Goal: Answer question/provide support: Share knowledge or assist other users

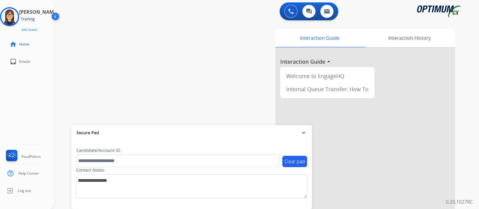
click at [198, 60] on div "swap_horiz Break voice bridge close_fullscreen Connect 3-Way Call merge_type Se…" at bounding box center [259, 147] width 411 height 250
click at [7, 13] on img at bounding box center [9, 16] width 17 height 17
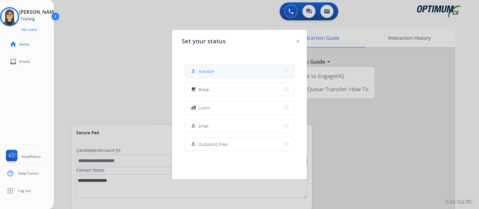
click at [217, 70] on button "how_to_reg Available" at bounding box center [239, 71] width 109 height 13
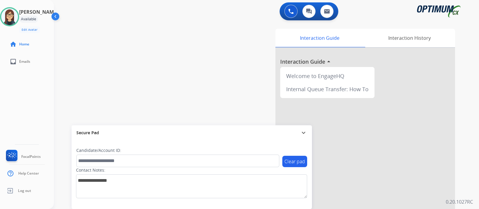
click at [214, 34] on div "swap_horiz Break voice bridge close_fullscreen Connect 3-Way Call merge_type Se…" at bounding box center [259, 147] width 411 height 250
click at [184, 56] on div "swap_horiz Break voice bridge close_fullscreen Connect 3-Way Call merge_type Se…" at bounding box center [259, 147] width 411 height 250
click at [40, 92] on div "Isabel Available Edit Avatar Agent: Isabel Routing Profile: Gen_Bilingual home …" at bounding box center [27, 104] width 54 height 209
click at [151, 63] on div "swap_horiz Break voice bridge close_fullscreen Connect 3-Way Call merge_type Se…" at bounding box center [259, 147] width 411 height 250
click at [205, 66] on div "swap_horiz Break voice bridge close_fullscreen Connect 3-Way Call merge_type Se…" at bounding box center [259, 147] width 411 height 250
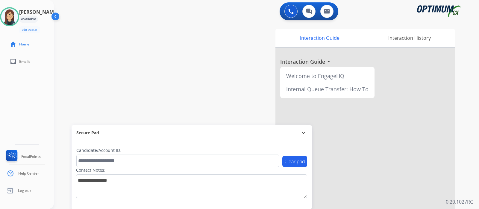
click at [23, 99] on div "Isabel Available Edit Avatar Agent: Isabel Routing Profile: Gen_Bilingual home …" at bounding box center [27, 104] width 54 height 209
click at [12, 11] on img at bounding box center [9, 16] width 17 height 17
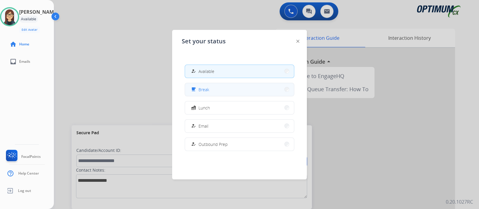
click at [212, 89] on button "free_breakfast Break" at bounding box center [239, 89] width 109 height 13
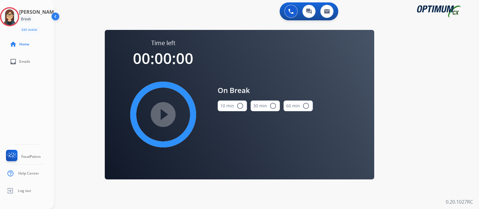
click at [241, 105] on mat-icon "radio_button_unchecked" at bounding box center [240, 105] width 7 height 7
click at [167, 111] on mat-icon "play_circle_filled" at bounding box center [163, 114] width 7 height 7
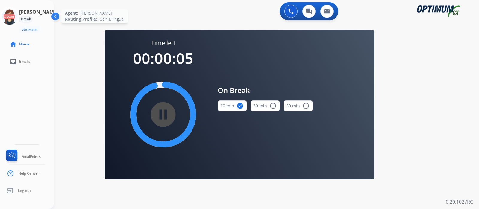
click at [18, 18] on icon at bounding box center [9, 16] width 19 height 19
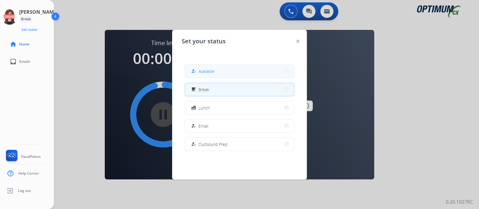
click at [215, 72] on button "how_to_reg Available" at bounding box center [239, 71] width 109 height 13
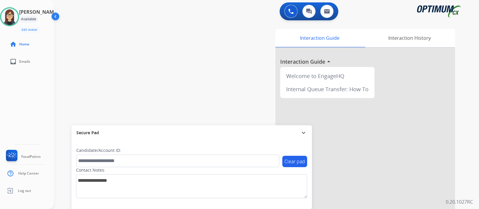
click at [17, 118] on div "Isabel Available Edit Avatar Agent: Isabel Routing Profile: Gen_Bilingual home …" at bounding box center [27, 104] width 54 height 209
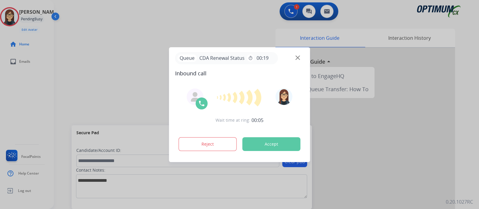
click at [271, 141] on button "Accept" at bounding box center [272, 144] width 58 height 14
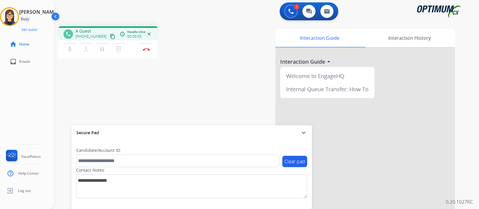
click at [110, 35] on mat-icon "content_copy" at bounding box center [112, 36] width 5 height 5
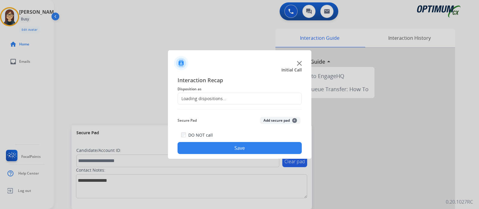
click at [250, 28] on div at bounding box center [239, 104] width 479 height 209
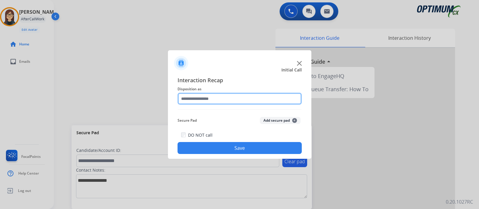
click at [229, 94] on input "text" at bounding box center [240, 99] width 124 height 12
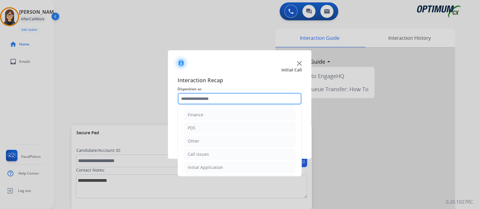
scroll to position [14, 0]
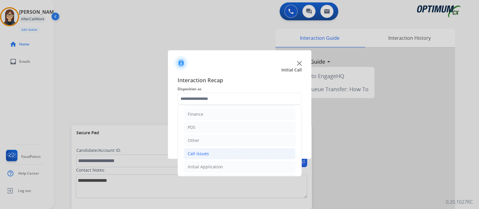
click at [207, 151] on div "Call Issues" at bounding box center [198, 154] width 21 height 6
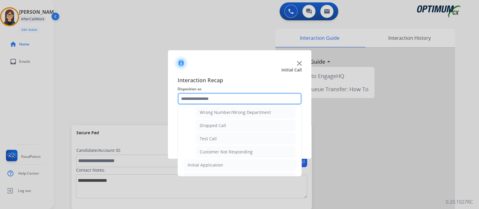
scroll to position [82, 0]
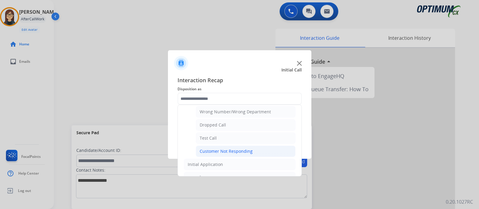
click at [226, 149] on div "Customer Not Responding" at bounding box center [226, 152] width 53 height 6
type input "**********"
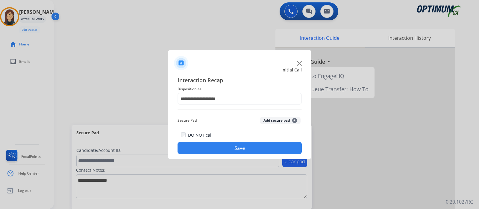
click at [226, 148] on button "Save" at bounding box center [240, 148] width 124 height 12
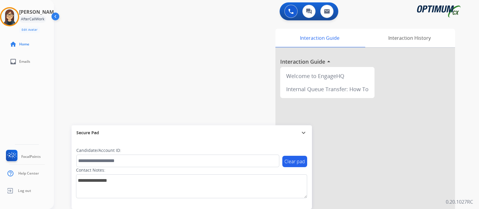
click at [442, 101] on div at bounding box center [366, 159] width 180 height 223
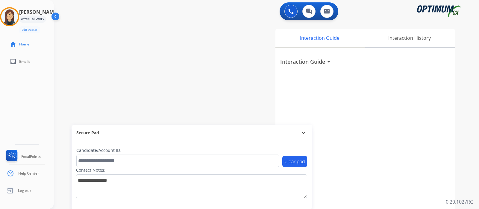
click at [198, 81] on div "swap_horiz Break voice bridge close_fullscreen Connect 3-Way Call merge_type Se…" at bounding box center [259, 147] width 411 height 250
click at [458, 124] on div "Interaction Guide Interaction History Interaction Guide arrow_drop_down" at bounding box center [340, 148] width 250 height 245
click at [183, 57] on div "swap_horiz Break voice bridge close_fullscreen Connect 3-Way Call merge_type Se…" at bounding box center [259, 147] width 411 height 250
click at [446, 76] on div "Interaction Guide arrow_drop_down" at bounding box center [366, 159] width 180 height 223
click at [167, 61] on div "swap_horiz Break voice bridge close_fullscreen Connect 3-Way Call merge_type Se…" at bounding box center [259, 147] width 411 height 250
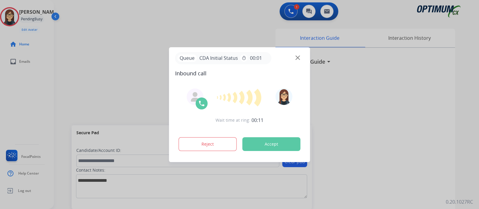
click at [280, 140] on button "Accept" at bounding box center [272, 144] width 58 height 14
drag, startPoint x: 280, startPoint y: 140, endPoint x: 277, endPoint y: 140, distance: 3.3
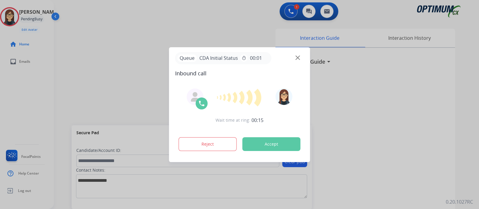
click at [277, 140] on button "Accept" at bounding box center [272, 144] width 58 height 14
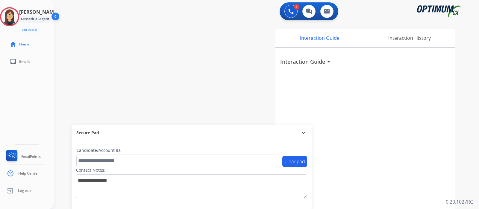
click at [281, 142] on div "Clear pad Candidate/Account ID: Contact Notes:" at bounding box center [192, 174] width 241 height 69
click at [188, 68] on div "swap_horiz Break voice bridge close_fullscreen Connect 3-Way Call merge_type Se…" at bounding box center [259, 147] width 411 height 250
click at [40, 93] on div "Isabel Available Edit Avatar Agent: Isabel Routing Profile: Gen_Bilingual home …" at bounding box center [27, 104] width 54 height 209
click at [137, 42] on div "swap_horiz Break voice bridge close_fullscreen Connect 3-Way Call merge_type Se…" at bounding box center [259, 147] width 411 height 250
click at [24, 96] on div "Isabel Available Edit Avatar Agent: Isabel Routing Profile: Gen_Bilingual home …" at bounding box center [27, 104] width 54 height 209
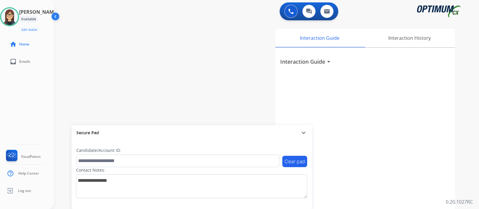
click at [37, 105] on div "Isabel Available Edit Avatar Agent: Isabel Routing Profile: Gen_Bilingual home …" at bounding box center [27, 104] width 54 height 209
click at [128, 18] on div "0 Voice Interactions 0 Chat Interactions 0 Email Interactions" at bounding box center [263, 11] width 404 height 19
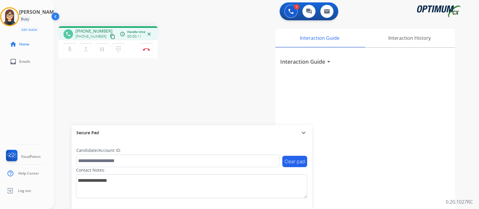
click at [110, 36] on mat-icon "content_copy" at bounding box center [112, 36] width 5 height 5
click at [201, 65] on div "phone +15178987385 +15178987385 content_copy access_time Call metrics Queue 00:…" at bounding box center [259, 147] width 411 height 250
click at [206, 68] on div "phone +15178987385 +15178987385 content_copy access_time Call metrics Queue 00:…" at bounding box center [259, 147] width 411 height 250
click at [204, 68] on div "phone +15178987385 +15178987385 content_copy access_time Call metrics Queue 00:…" at bounding box center [259, 147] width 411 height 250
click at [196, 47] on div "phone +15178987385 +15178987385 content_copy access_time Call metrics Queue 00:…" at bounding box center [136, 43] width 154 height 34
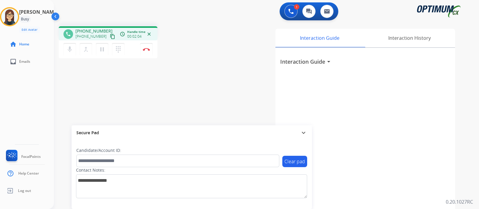
click at [28, 95] on div "Isabel Busy Edit Avatar Agent: Isabel Routing Profile: Gen_Bilingual home Home …" at bounding box center [27, 104] width 54 height 209
click at [178, 95] on div "phone +15178987385 +15178987385 content_copy access_time Call metrics Queue 00:…" at bounding box center [259, 147] width 411 height 250
click at [147, 47] on button "Disconnect" at bounding box center [146, 49] width 13 height 13
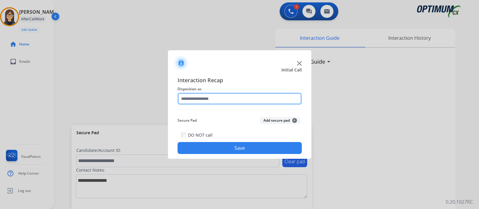
click at [208, 97] on input "text" at bounding box center [240, 99] width 124 height 12
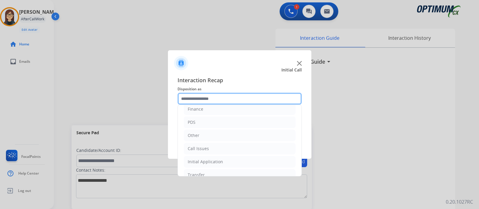
scroll to position [40, 0]
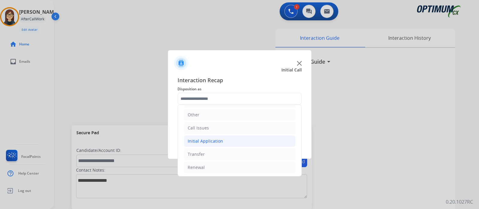
click at [233, 142] on li "Initial Application" at bounding box center [240, 141] width 112 height 11
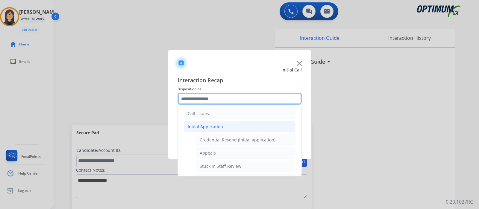
scroll to position [58, 0]
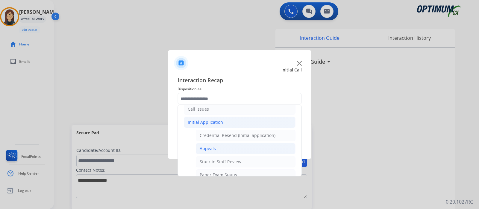
click at [208, 148] on div "Appeals" at bounding box center [208, 149] width 16 height 6
type input "*******"
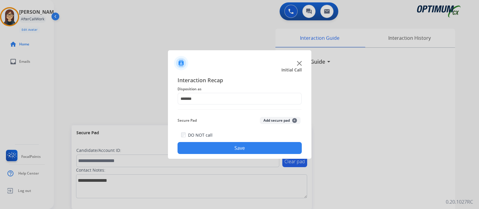
click at [244, 147] on button "Save" at bounding box center [240, 148] width 124 height 12
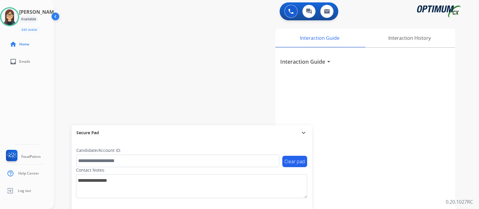
click at [148, 61] on div "swap_horiz Break voice bridge close_fullscreen Connect 3-Way Call merge_type Se…" at bounding box center [259, 147] width 411 height 250
click at [149, 69] on div "swap_horiz Break voice bridge close_fullscreen Connect 3-Way Call merge_type Se…" at bounding box center [259, 147] width 411 height 250
click at [13, 16] on img at bounding box center [9, 16] width 17 height 17
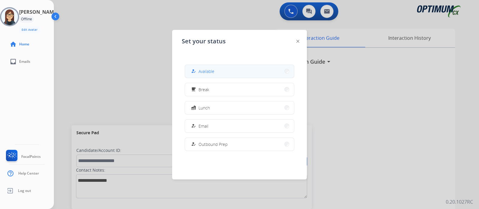
click at [220, 69] on button "how_to_reg Available" at bounding box center [239, 71] width 109 height 13
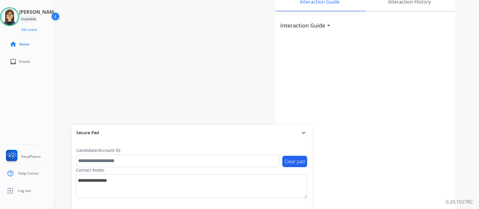
scroll to position [62, 0]
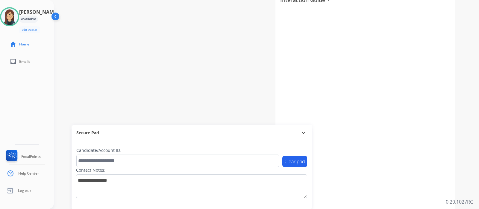
click at [148, 38] on div "swap_horiz Break voice bridge close_fullscreen Connect 3-Way Call merge_type Se…" at bounding box center [259, 85] width 411 height 250
click at [148, 50] on div "swap_horiz Break voice bridge close_fullscreen Connect 3-Way Call merge_type Se…" at bounding box center [259, 85] width 411 height 250
click at [108, 84] on div "swap_horiz Break voice bridge close_fullscreen Connect 3-Way Call merge_type Se…" at bounding box center [259, 85] width 411 height 250
click at [150, 53] on div "swap_horiz Break voice bridge close_fullscreen Connect 3-Way Call merge_type Se…" at bounding box center [259, 85] width 411 height 250
click at [133, 66] on div "swap_horiz Break voice bridge close_fullscreen Connect 3-Way Call merge_type Se…" at bounding box center [259, 85] width 411 height 250
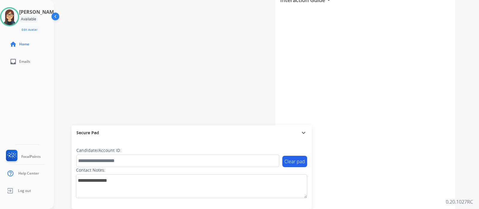
click at [131, 36] on div "swap_horiz Break voice bridge close_fullscreen Connect 3-Way Call merge_type Se…" at bounding box center [259, 85] width 411 height 250
click at [148, 65] on div "swap_horiz Break voice bridge close_fullscreen Connect 3-Way Call merge_type Se…" at bounding box center [259, 85] width 411 height 250
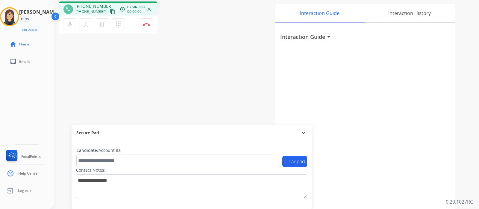
scroll to position [0, 0]
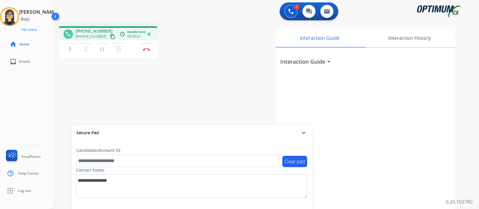
click at [110, 35] on mat-icon "content_copy" at bounding box center [112, 36] width 5 height 5
click at [67, 49] on mat-icon "mic" at bounding box center [69, 49] width 7 height 7
click at [70, 50] on mat-icon "mic_off" at bounding box center [69, 49] width 7 height 7
click at [204, 62] on div "phone +13406909627 +13406909627 content_copy access_time Call metrics Queue 00:…" at bounding box center [259, 147] width 411 height 250
click at [147, 50] on img at bounding box center [146, 49] width 7 height 3
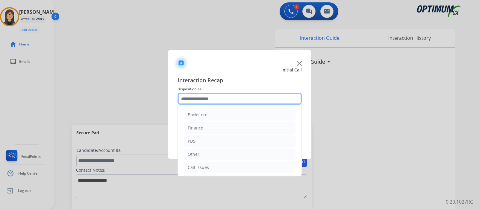
click at [218, 100] on input "text" at bounding box center [240, 99] width 124 height 12
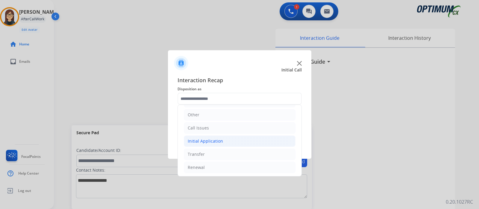
click at [209, 141] on div "Initial Application" at bounding box center [205, 141] width 35 height 6
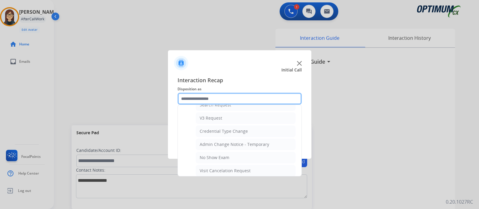
scroll to position [359, 0]
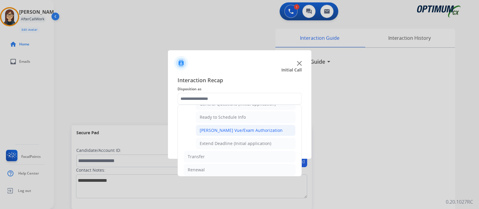
click at [223, 128] on div "[PERSON_NAME] Vue/Exam Authorization" at bounding box center [241, 131] width 83 height 6
type input "**********"
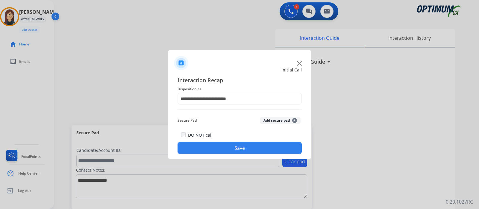
click at [222, 147] on button "Save" at bounding box center [240, 148] width 124 height 12
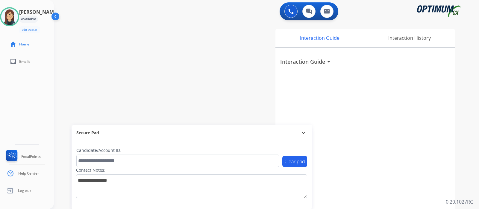
click at [156, 84] on div "swap_horiz Break voice bridge close_fullscreen Connect 3-Way Call merge_type Se…" at bounding box center [259, 147] width 411 height 250
click at [132, 38] on div "swap_horiz Break voice bridge close_fullscreen Connect 3-Way Call merge_type Se…" at bounding box center [259, 147] width 411 height 250
click at [150, 92] on div "swap_horiz Break voice bridge close_fullscreen Connect 3-Way Call merge_type Se…" at bounding box center [259, 147] width 411 height 250
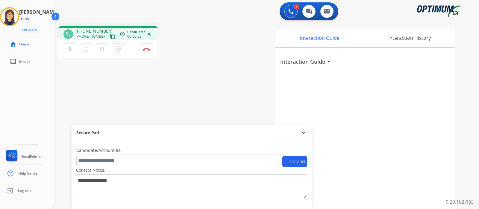
click at [110, 35] on mat-icon "content_copy" at bounding box center [112, 36] width 5 height 5
click at [157, 74] on div "phone +17875319161 +17875319161 content_copy access_time Call metrics Queue 00:…" at bounding box center [259, 147] width 411 height 250
click at [145, 49] on img at bounding box center [146, 49] width 7 height 3
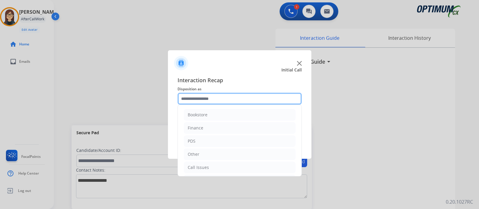
click at [210, 102] on input "text" at bounding box center [240, 99] width 124 height 12
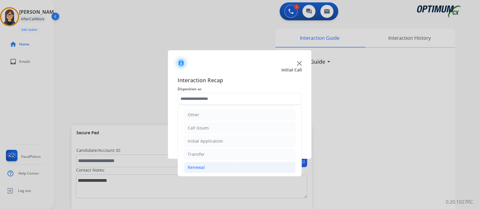
click at [209, 167] on li "Renewal" at bounding box center [240, 167] width 112 height 11
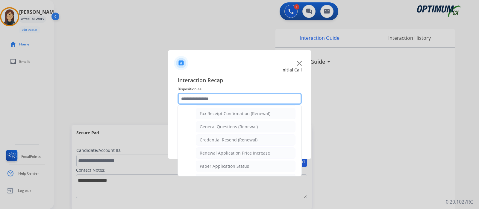
scroll to position [154, 0]
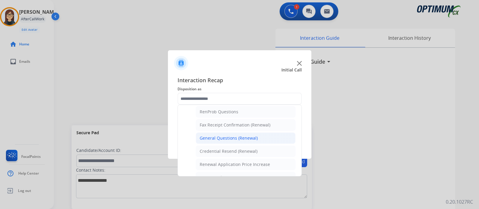
click at [239, 135] on div "General Questions (Renewal)" at bounding box center [229, 138] width 58 height 6
type input "**********"
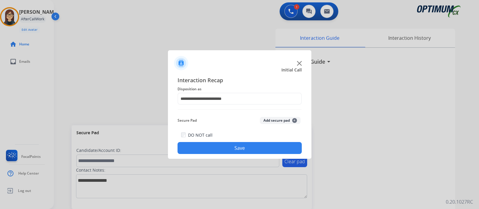
click at [234, 146] on button "Save" at bounding box center [240, 148] width 124 height 12
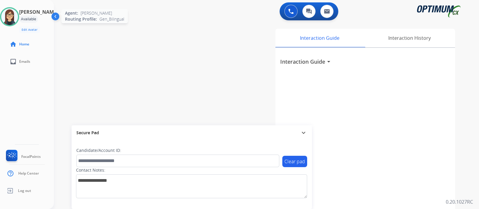
click at [18, 19] on img at bounding box center [9, 16] width 17 height 17
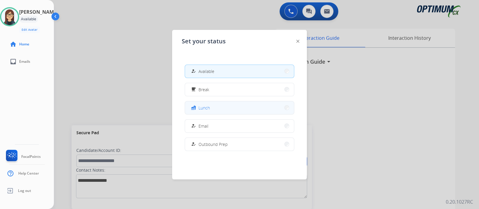
click at [196, 110] on mat-icon "fastfood" at bounding box center [193, 107] width 5 height 5
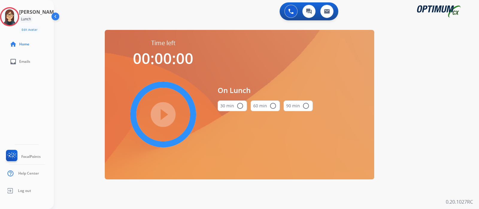
click at [243, 108] on mat-icon "radio_button_unchecked" at bounding box center [240, 105] width 7 height 7
click at [165, 111] on mat-icon "play_circle_filled" at bounding box center [163, 114] width 7 height 7
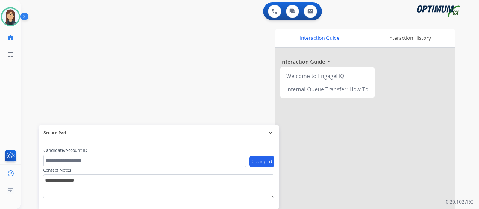
click at [175, 73] on div "swap_horiz Break voice bridge close_fullscreen Connect 3-Way Call merge_type Se…" at bounding box center [243, 147] width 444 height 250
click at [138, 74] on div "swap_horiz Break voice bridge close_fullscreen Connect 3-Way Call merge_type Se…" at bounding box center [243, 147] width 444 height 250
click at [136, 39] on div "swap_horiz Break voice bridge close_fullscreen Connect 3-Way Call merge_type Se…" at bounding box center [243, 147] width 444 height 250
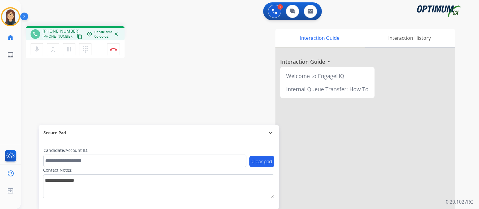
click at [77, 34] on mat-icon "content_copy" at bounding box center [79, 36] width 5 height 5
click at [153, 93] on div "phone [PHONE_NUMBER] [PHONE_NUMBER] content_copy access_time Call metrics Queue…" at bounding box center [243, 147] width 444 height 250
click at [160, 72] on div "phone [PHONE_NUMBER] [PHONE_NUMBER] content_copy access_time Call metrics Queue…" at bounding box center [243, 147] width 444 height 250
click at [115, 50] on img at bounding box center [113, 49] width 7 height 3
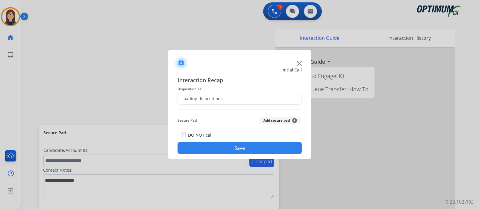
click at [194, 97] on div "Loading dispositions..." at bounding box center [202, 99] width 49 height 6
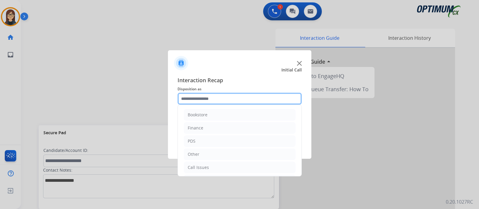
click at [194, 97] on input "text" at bounding box center [240, 99] width 124 height 12
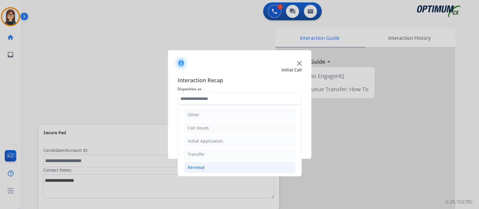
click at [197, 168] on div "Renewal" at bounding box center [196, 168] width 17 height 6
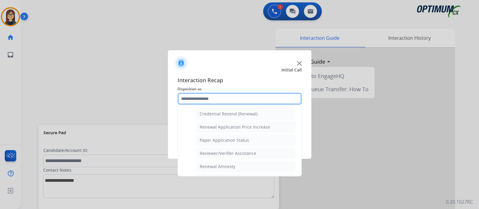
scroll to position [154, 0]
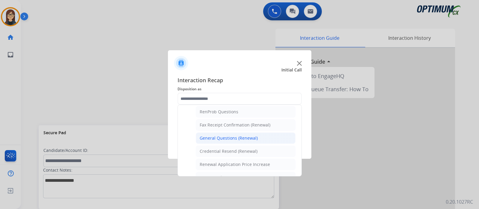
click at [223, 136] on div "General Questions (Renewal)" at bounding box center [229, 138] width 58 height 6
type input "**********"
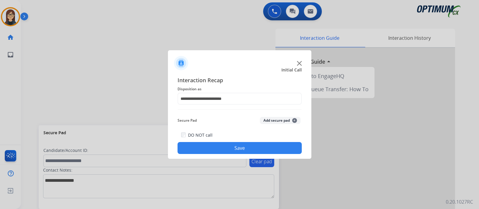
click at [216, 146] on button "Save" at bounding box center [240, 148] width 124 height 12
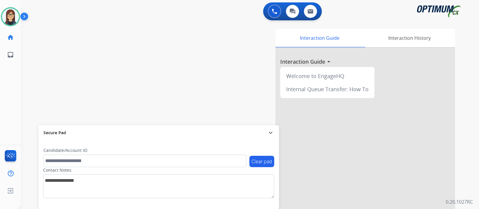
click at [117, 66] on div "swap_horiz Break voice bridge close_fullscreen Connect 3-Way Call merge_type Se…" at bounding box center [243, 147] width 444 height 250
click at [166, 53] on div "swap_horiz Break voice bridge close_fullscreen Connect 3-Way Call merge_type Se…" at bounding box center [243, 147] width 444 height 250
click at [149, 92] on div "swap_horiz Break voice bridge close_fullscreen Connect 3-Way Call merge_type Se…" at bounding box center [243, 147] width 444 height 250
click at [159, 47] on div "swap_horiz Break voice bridge close_fullscreen Connect 3-Way Call merge_type Se…" at bounding box center [243, 147] width 444 height 250
click at [155, 85] on div "swap_horiz Break voice bridge close_fullscreen Connect 3-Way Call merge_type Se…" at bounding box center [243, 147] width 444 height 250
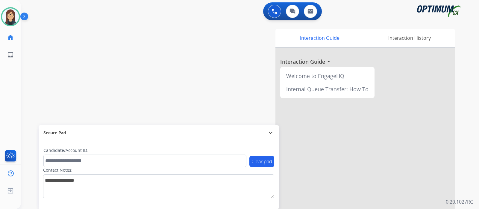
click at [181, 87] on div "swap_horiz Break voice bridge close_fullscreen Connect 3-Way Call merge_type Se…" at bounding box center [243, 147] width 444 height 250
click at [135, 63] on div "swap_horiz Break voice bridge close_fullscreen Connect 3-Way Call merge_type Se…" at bounding box center [243, 147] width 444 height 250
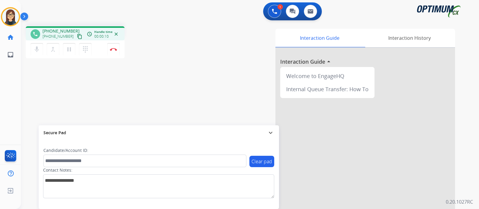
click at [77, 37] on mat-icon "content_copy" at bounding box center [79, 36] width 5 height 5
click at [174, 91] on div "phone [PHONE_NUMBER] [PHONE_NUMBER] content_copy access_time Call metrics Queue…" at bounding box center [243, 147] width 444 height 250
click at [155, 75] on div "phone [PHONE_NUMBER] [PHONE_NUMBER] content_copy access_time Call metrics Queue…" at bounding box center [243, 147] width 444 height 250
click at [114, 50] on img at bounding box center [113, 49] width 7 height 3
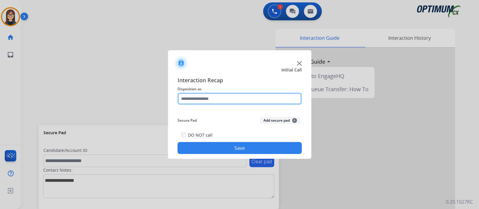
click at [240, 101] on input "text" at bounding box center [240, 99] width 124 height 12
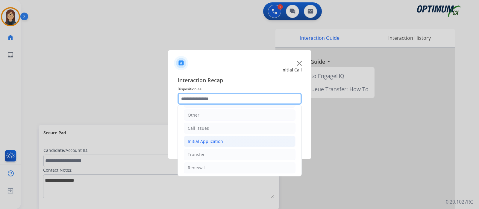
scroll to position [40, 0]
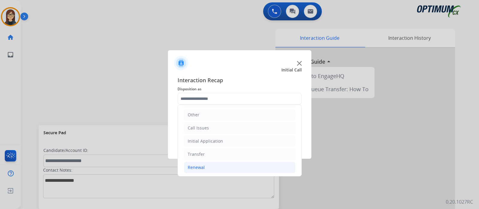
click at [208, 164] on li "Renewal" at bounding box center [240, 167] width 112 height 11
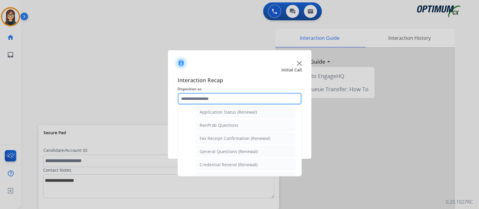
scroll to position [152, 0]
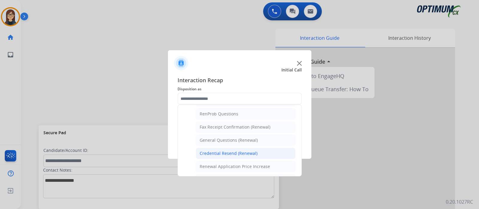
click at [230, 148] on li "Credential Resend (Renewal)" at bounding box center [246, 153] width 100 height 11
type input "**********"
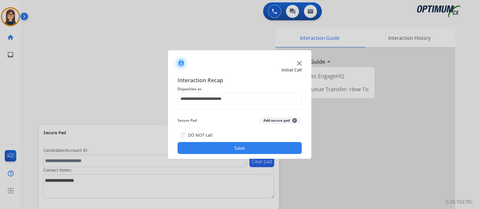
click at [230, 148] on button "Save" at bounding box center [240, 148] width 124 height 12
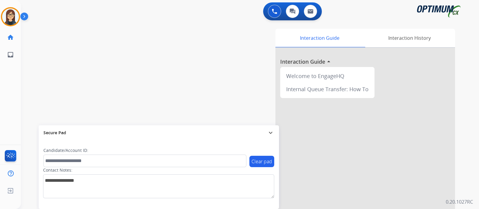
click at [144, 83] on div "swap_horiz Break voice bridge close_fullscreen Connect 3-Way Call merge_type Se…" at bounding box center [243, 147] width 444 height 250
click at [143, 80] on div "swap_horiz Break voice bridge close_fullscreen Connect 3-Way Call merge_type Se…" at bounding box center [243, 147] width 444 height 250
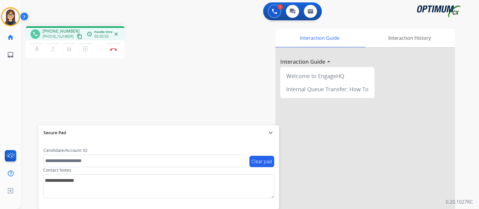
click at [77, 34] on mat-icon "content_copy" at bounding box center [79, 36] width 5 height 5
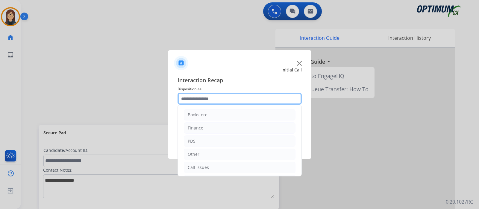
click at [211, 94] on input "text" at bounding box center [240, 99] width 124 height 12
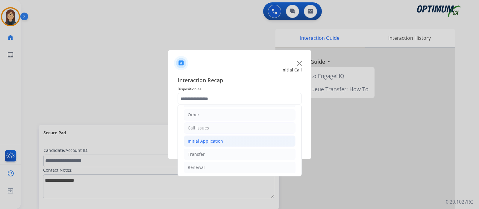
click at [206, 139] on div "Initial Application" at bounding box center [205, 141] width 35 height 6
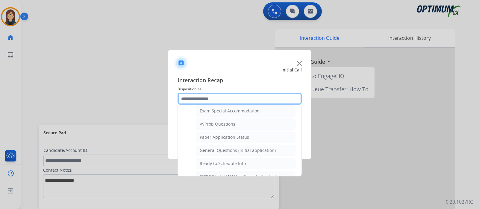
scroll to position [339, 0]
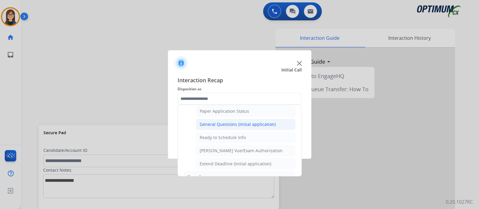
click at [232, 122] on div "General Questions (Initial application)" at bounding box center [238, 125] width 76 height 6
type input "**********"
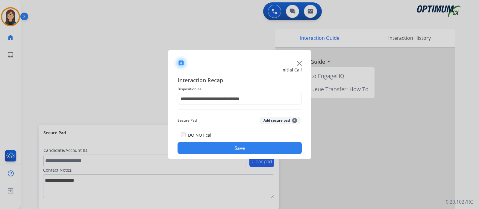
click at [214, 144] on button "Save" at bounding box center [240, 148] width 124 height 12
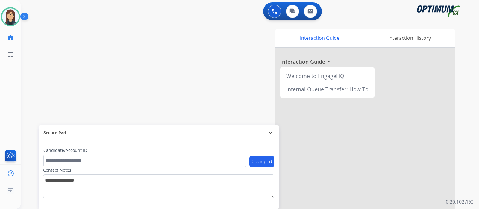
click at [142, 95] on div "swap_horiz Break voice bridge close_fullscreen Connect 3-Way Call merge_type Se…" at bounding box center [243, 147] width 444 height 250
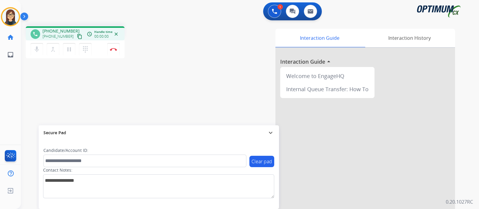
click at [77, 35] on mat-icon "content_copy" at bounding box center [79, 36] width 5 height 5
click at [178, 67] on div "phone [PHONE_NUMBER] [PHONE_NUMBER] content_copy access_time Call metrics Queue…" at bounding box center [243, 147] width 444 height 250
click at [34, 49] on mat-icon "mic" at bounding box center [36, 49] width 7 height 7
click at [34, 49] on mat-icon "mic_off" at bounding box center [36, 49] width 7 height 7
click at [174, 64] on div "phone [PHONE_NUMBER] [PHONE_NUMBER] content_copy access_time Call metrics Queue…" at bounding box center [243, 147] width 444 height 250
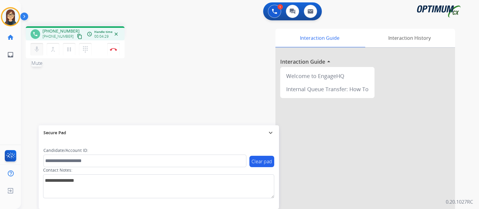
click at [40, 51] on button "mic Mute" at bounding box center [37, 49] width 13 height 13
click at [36, 53] on button "mic_off Mute" at bounding box center [37, 49] width 13 height 13
click at [113, 49] on img at bounding box center [113, 49] width 7 height 3
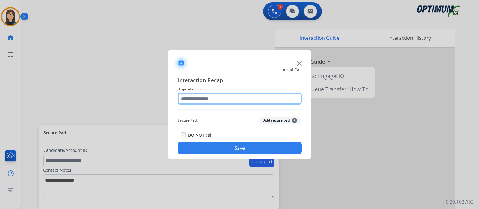
click at [201, 98] on input "text" at bounding box center [240, 99] width 124 height 12
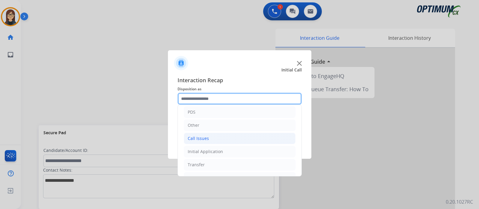
scroll to position [40, 0]
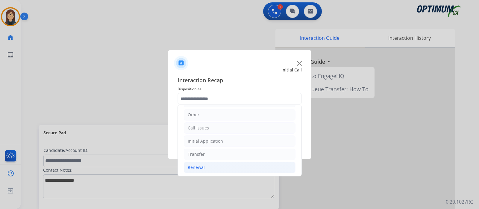
click at [199, 165] on div "Renewal" at bounding box center [196, 168] width 17 height 6
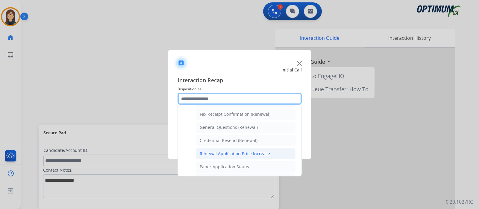
scroll to position [154, 0]
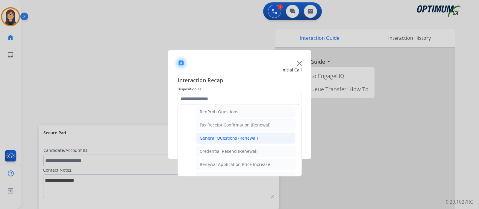
click at [217, 135] on div "General Questions (Renewal)" at bounding box center [229, 138] width 58 height 6
type input "**********"
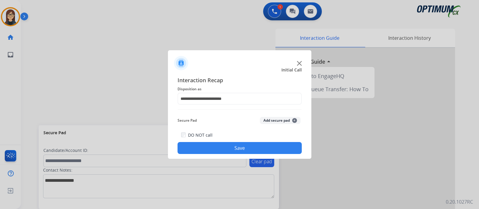
click at [216, 147] on button "Save" at bounding box center [240, 148] width 124 height 12
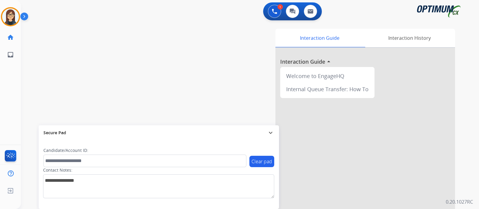
click at [128, 89] on div "swap_horiz Break voice bridge close_fullscreen Connect 3-Way Call merge_type Se…" at bounding box center [243, 147] width 444 height 250
click at [160, 67] on div "swap_horiz Break voice bridge close_fullscreen Connect 3-Way Call merge_type Se…" at bounding box center [243, 147] width 444 height 250
click at [130, 104] on div "swap_horiz Break voice bridge close_fullscreen Connect 3-Way Call merge_type Se…" at bounding box center [243, 147] width 444 height 250
click at [10, 11] on img at bounding box center [10, 16] width 17 height 17
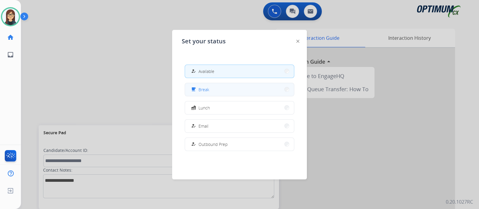
click at [232, 87] on button "free_breakfast Break" at bounding box center [239, 89] width 109 height 13
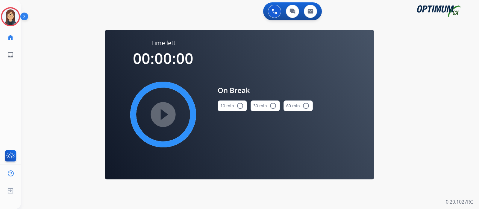
click at [241, 104] on mat-icon "radio_button_unchecked" at bounding box center [240, 105] width 7 height 7
click at [165, 118] on mat-icon "play_circle_filled" at bounding box center [163, 114] width 7 height 7
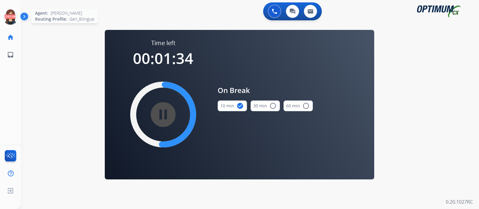
click at [13, 20] on icon at bounding box center [10, 16] width 19 height 19
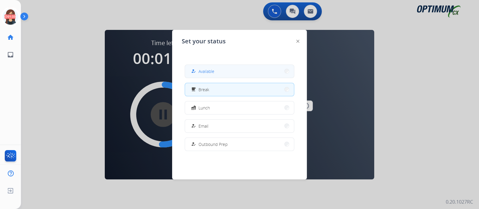
click at [207, 72] on span "Available" at bounding box center [207, 71] width 16 height 6
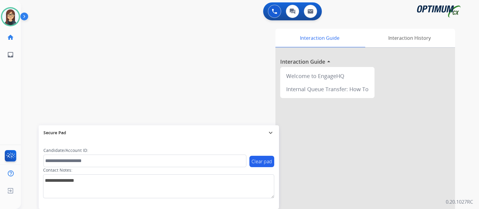
click at [119, 76] on div "swap_horiz Break voice bridge close_fullscreen Connect 3-Way Call merge_type Se…" at bounding box center [243, 147] width 444 height 250
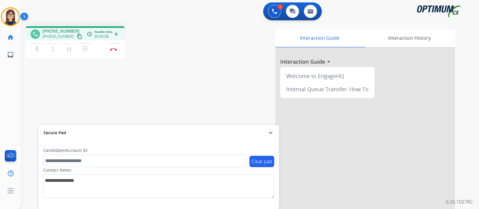
click at [77, 34] on mat-icon "content_copy" at bounding box center [79, 36] width 5 height 5
click at [169, 80] on div "phone [PHONE_NUMBER] [PHONE_NUMBER] content_copy access_time Call metrics Queue…" at bounding box center [243, 147] width 444 height 250
click at [171, 75] on div "phone [PHONE_NUMBER] [PHONE_NUMBER] content_copy access_time Call metrics Queue…" at bounding box center [243, 147] width 444 height 250
click at [37, 51] on mat-icon "mic" at bounding box center [36, 49] width 7 height 7
click at [50, 92] on div "phone [PHONE_NUMBER] [PHONE_NUMBER] content_copy access_time Call metrics Queue…" at bounding box center [243, 147] width 444 height 250
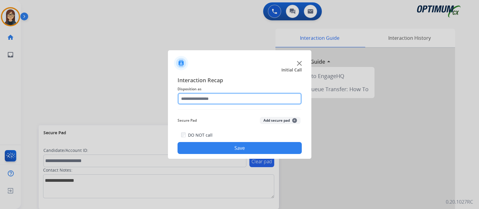
click at [209, 101] on input "text" at bounding box center [240, 99] width 124 height 12
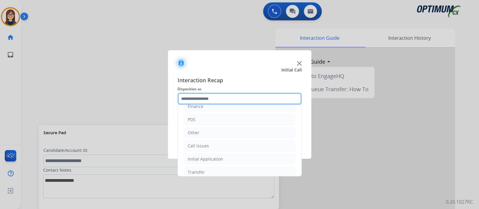
scroll to position [40, 0]
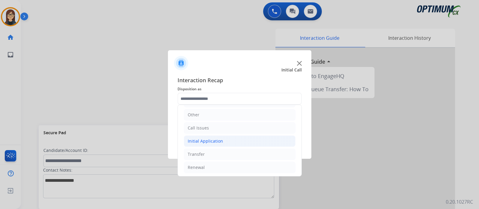
click at [213, 140] on div "Initial Application" at bounding box center [205, 141] width 35 height 6
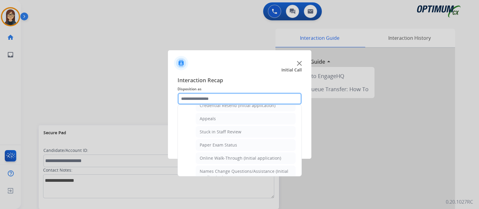
scroll to position [77, 0]
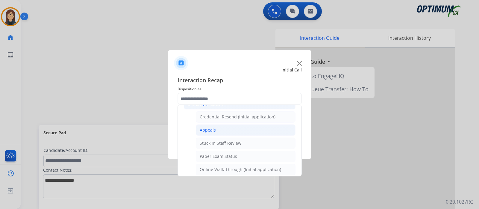
click at [216, 130] on li "Appeals" at bounding box center [246, 130] width 100 height 11
type input "*******"
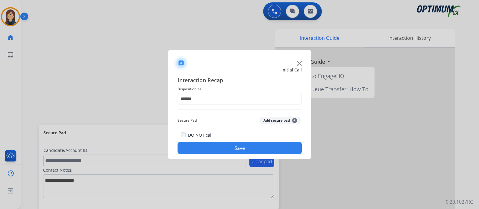
click at [197, 142] on div "DO NOT call Save" at bounding box center [240, 142] width 124 height 23
click at [194, 146] on button "Save" at bounding box center [240, 148] width 124 height 12
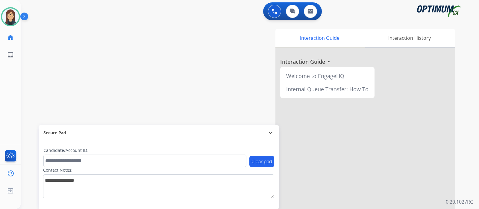
click at [142, 80] on div "swap_horiz Break voice bridge close_fullscreen Connect 3-Way Call merge_type Se…" at bounding box center [243, 147] width 444 height 250
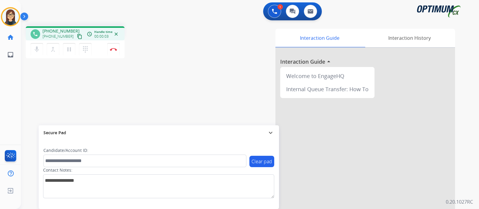
click at [77, 35] on mat-icon "content_copy" at bounding box center [79, 36] width 5 height 5
click at [181, 87] on div "phone [PHONE_NUMBER] [PHONE_NUMBER] content_copy access_time Call metrics Queue…" at bounding box center [243, 147] width 444 height 250
click at [149, 67] on div "phone [PHONE_NUMBER] [PHONE_NUMBER] content_copy access_time Call metrics Queue…" at bounding box center [243, 147] width 444 height 250
click at [163, 68] on div "phone [PHONE_NUMBER] [PHONE_NUMBER] content_copy access_time Call metrics Queue…" at bounding box center [243, 147] width 444 height 250
click at [166, 62] on div "phone [PHONE_NUMBER] [PHONE_NUMBER] content_copy access_time Call metrics Queue…" at bounding box center [243, 147] width 444 height 250
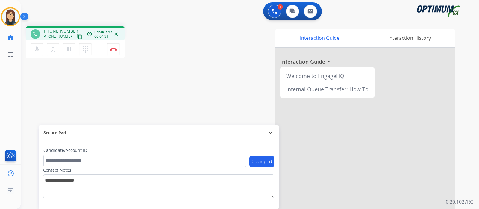
click at [184, 92] on div "phone [PHONE_NUMBER] [PHONE_NUMBER] content_copy access_time Call metrics Queue…" at bounding box center [243, 147] width 444 height 250
click at [162, 96] on div "phone [PHONE_NUMBER] [PHONE_NUMBER] content_copy access_time Call metrics Queue…" at bounding box center [243, 147] width 444 height 250
click at [159, 66] on div "phone [PHONE_NUMBER] [PHONE_NUMBER] content_copy access_time Call metrics Queue…" at bounding box center [243, 147] width 444 height 250
click at [133, 87] on div "phone [PHONE_NUMBER] [PHONE_NUMBER] content_copy access_time Call metrics Queue…" at bounding box center [243, 147] width 444 height 250
click at [112, 49] on img at bounding box center [113, 49] width 7 height 3
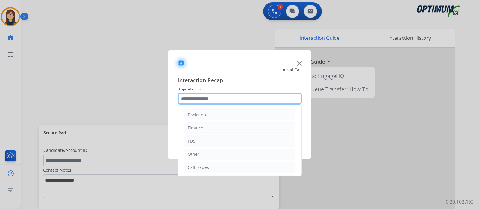
click at [208, 99] on input "text" at bounding box center [240, 99] width 124 height 12
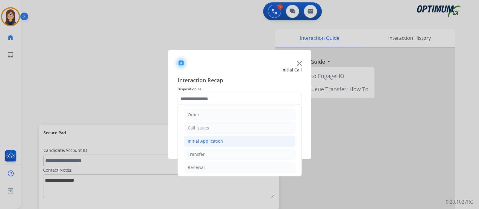
click at [209, 137] on li "Initial Application" at bounding box center [240, 141] width 112 height 11
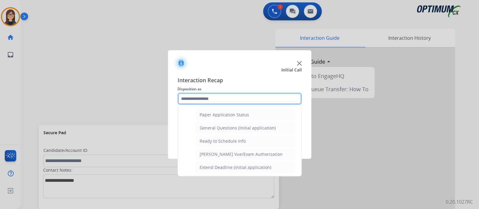
scroll to position [339, 0]
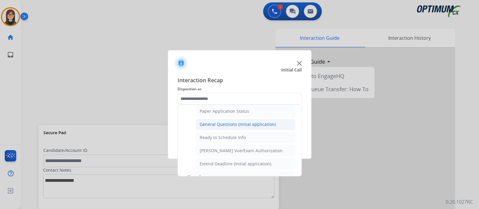
click at [214, 123] on div "General Questions (Initial application)" at bounding box center [238, 125] width 76 height 6
type input "**********"
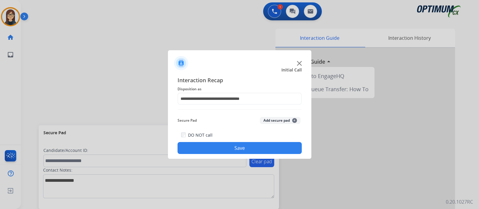
click at [205, 148] on button "Save" at bounding box center [240, 148] width 124 height 12
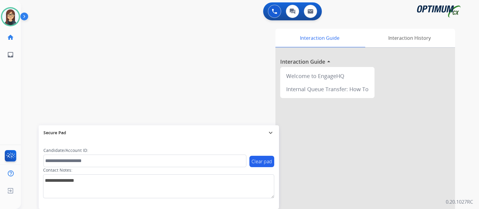
click at [120, 65] on div "swap_horiz Break voice bridge close_fullscreen Connect 3-Way Call merge_type Se…" at bounding box center [243, 147] width 444 height 250
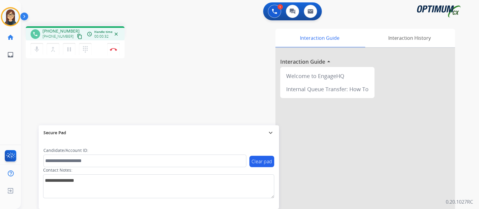
click at [77, 36] on mat-icon "content_copy" at bounding box center [79, 36] width 5 height 5
click at [36, 50] on mat-icon "mic" at bounding box center [36, 49] width 7 height 7
click at [32, 49] on button "mic_off Mute" at bounding box center [37, 49] width 13 height 13
click at [37, 49] on mat-icon "mic" at bounding box center [36, 49] width 7 height 7
click at [171, 31] on div "phone [PHONE_NUMBER] [PHONE_NUMBER] content_copy access_time Call metrics Queue…" at bounding box center [105, 43] width 158 height 34
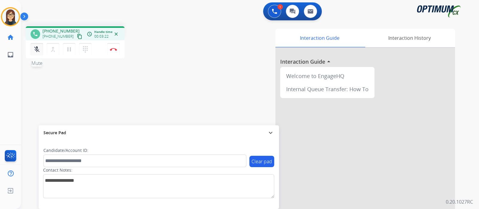
click at [37, 49] on mat-icon "mic_off" at bounding box center [36, 49] width 7 height 7
click at [191, 87] on div "Interaction Guide Interaction History Interaction Guide arrow_drop_up Welcome t…" at bounding box center [321, 150] width 269 height 243
click at [170, 64] on div "phone [PHONE_NUMBER] [PHONE_NUMBER] content_copy access_time Call metrics Queue…" at bounding box center [243, 147] width 444 height 250
click at [161, 55] on div "phone [PHONE_NUMBER] [PHONE_NUMBER] content_copy access_time Call metrics Queue…" at bounding box center [105, 43] width 158 height 34
click at [114, 49] on img at bounding box center [113, 49] width 7 height 3
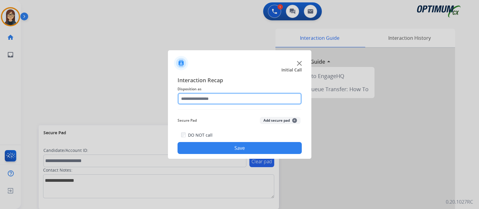
click at [205, 100] on input "text" at bounding box center [240, 99] width 124 height 12
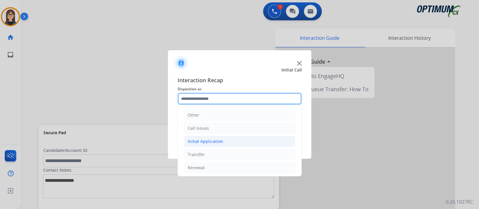
scroll to position [40, 0]
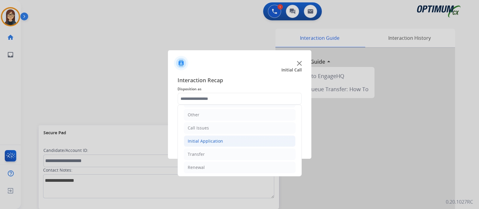
click at [198, 140] on div "Initial Application" at bounding box center [205, 141] width 35 height 6
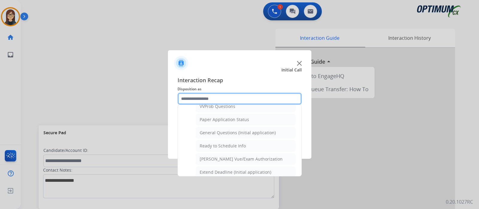
scroll to position [339, 0]
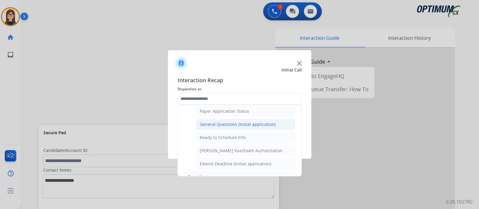
click at [224, 122] on div "General Questions (Initial application)" at bounding box center [238, 125] width 76 height 6
type input "**********"
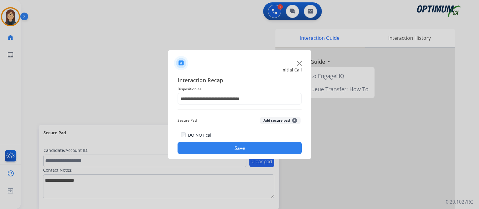
click at [212, 143] on button "Save" at bounding box center [240, 148] width 124 height 12
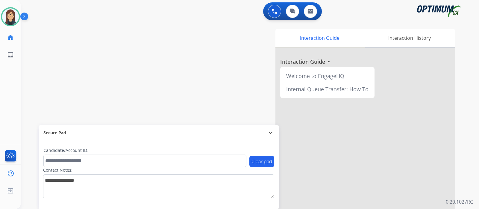
click at [119, 77] on div "swap_horiz Break voice bridge close_fullscreen Connect 3-Way Call merge_type Se…" at bounding box center [243, 147] width 444 height 250
click at [120, 92] on div "swap_horiz Break voice bridge close_fullscreen Connect 3-Way Call merge_type Se…" at bounding box center [243, 147] width 444 height 250
click at [119, 79] on div "swap_horiz Break voice bridge close_fullscreen Connect 3-Way Call merge_type Se…" at bounding box center [243, 147] width 444 height 250
click at [122, 84] on div "swap_horiz Break voice bridge close_fullscreen Connect 3-Way Call merge_type Se…" at bounding box center [243, 147] width 444 height 250
click at [146, 29] on div "swap_horiz Break voice bridge close_fullscreen Connect 3-Way Call merge_type Se…" at bounding box center [243, 147] width 444 height 250
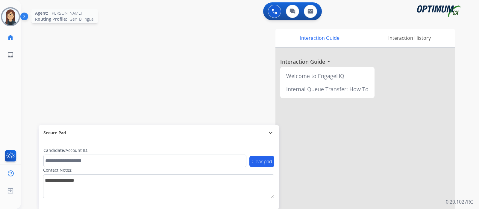
click at [6, 18] on img at bounding box center [10, 16] width 17 height 17
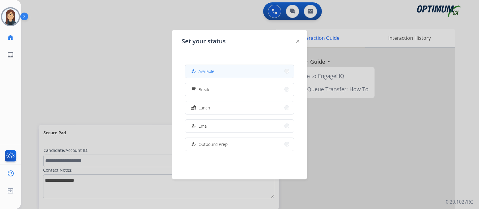
click at [222, 69] on button "how_to_reg Available" at bounding box center [239, 71] width 109 height 13
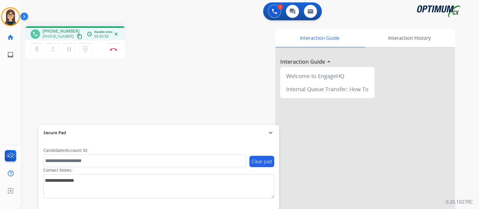
click at [77, 38] on mat-icon "content_copy" at bounding box center [79, 36] width 5 height 5
click at [169, 74] on div "phone [PHONE_NUMBER] [PHONE_NUMBER] content_copy access_time Call metrics Queue…" at bounding box center [243, 147] width 444 height 250
click at [174, 86] on div "phone [PHONE_NUMBER] [PHONE_NUMBER] content_copy access_time Call metrics Queue…" at bounding box center [243, 147] width 444 height 250
click at [112, 50] on img at bounding box center [113, 49] width 7 height 3
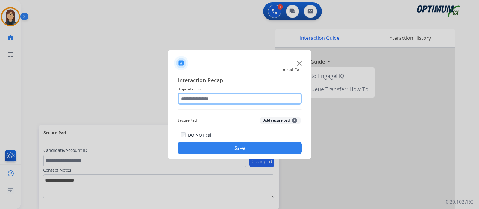
click at [201, 95] on input "text" at bounding box center [240, 99] width 124 height 12
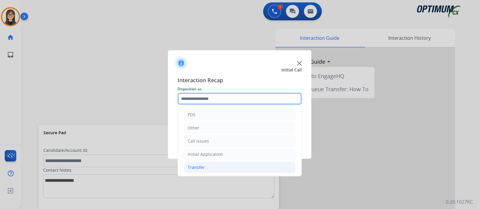
scroll to position [40, 0]
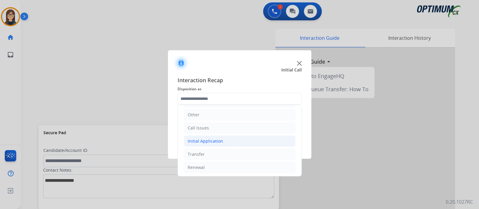
click at [200, 138] on div "Initial Application" at bounding box center [205, 141] width 35 height 6
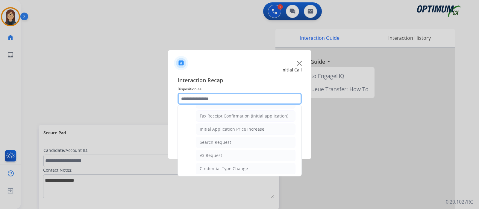
scroll to position [302, 0]
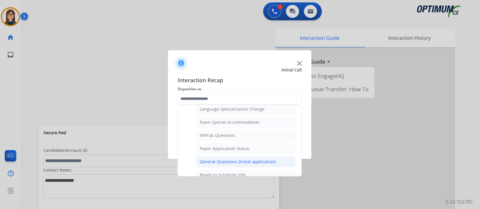
click at [223, 159] on div "General Questions (Initial application)" at bounding box center [238, 162] width 76 height 6
type input "**********"
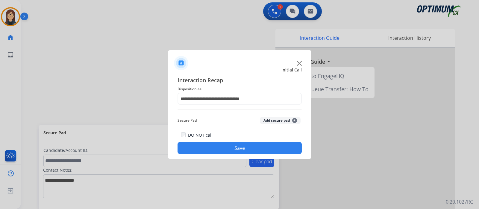
click at [213, 149] on button "Save" at bounding box center [240, 148] width 124 height 12
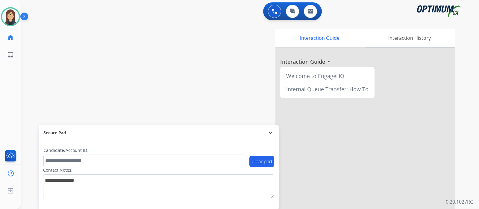
click at [126, 60] on div "swap_horiz Break voice bridge close_fullscreen Connect 3-Way Call merge_type Se…" at bounding box center [243, 147] width 444 height 250
click at [149, 90] on div "swap_horiz Break voice bridge close_fullscreen Connect 3-Way Call merge_type Se…" at bounding box center [243, 147] width 444 height 250
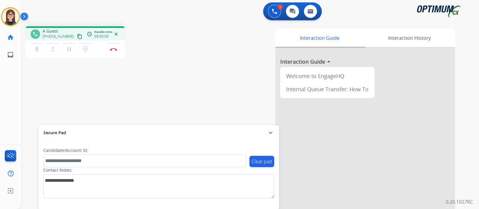
click at [77, 37] on mat-icon "content_copy" at bounding box center [79, 36] width 5 height 5
click at [187, 60] on div "Interaction Guide Interaction History Interaction Guide arrow_drop_up Welcome t…" at bounding box center [321, 150] width 269 height 243
click at [164, 105] on div "phone [PHONE_NUMBER] [PHONE_NUMBER] content_copy access_time Call metrics Queue…" at bounding box center [243, 147] width 444 height 250
click at [187, 81] on div "Interaction Guide Interaction History Interaction Guide arrow_drop_up Welcome t…" at bounding box center [321, 150] width 269 height 243
click at [180, 30] on div "phone [PHONE_NUMBER] [PHONE_NUMBER] content_copy access_time Call metrics Queue…" at bounding box center [105, 43] width 158 height 34
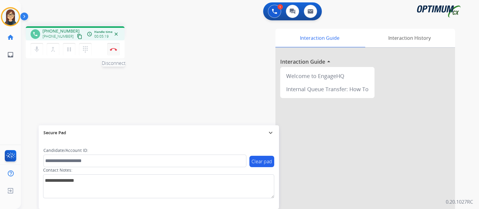
click at [113, 51] on button "Disconnect" at bounding box center [113, 49] width 13 height 13
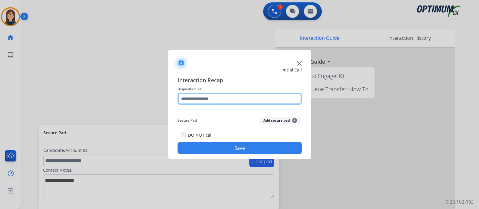
click at [201, 95] on input "text" at bounding box center [240, 99] width 124 height 12
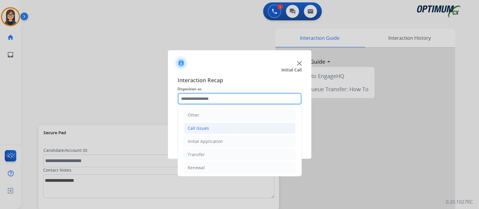
scroll to position [40, 0]
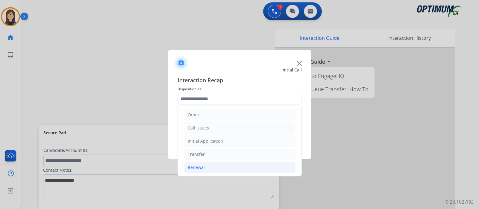
click at [202, 165] on div "Renewal" at bounding box center [196, 168] width 17 height 6
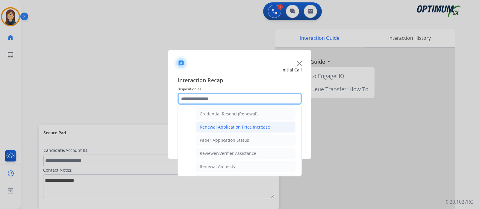
scroll to position [154, 0]
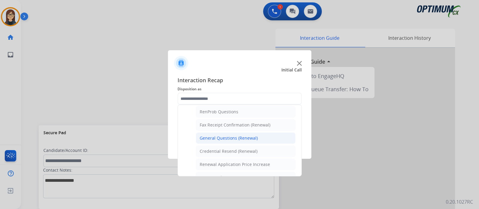
click at [219, 135] on div "General Questions (Renewal)" at bounding box center [229, 138] width 58 height 6
type input "**********"
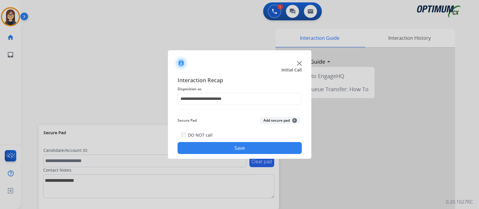
click at [205, 147] on button "Save" at bounding box center [240, 148] width 124 height 12
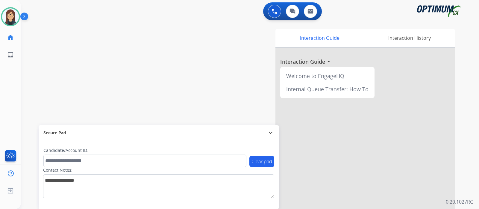
click at [123, 82] on div "swap_horiz Break voice bridge close_fullscreen Connect 3-Way Call merge_type Se…" at bounding box center [243, 147] width 444 height 250
click at [132, 79] on div "swap_horiz Break voice bridge close_fullscreen Connect 3-Way Call merge_type Se…" at bounding box center [243, 147] width 444 height 250
click at [156, 70] on div "swap_horiz Break voice bridge close_fullscreen Connect 3-Way Call merge_type Se…" at bounding box center [243, 147] width 444 height 250
click at [163, 62] on div "swap_horiz Break voice bridge close_fullscreen Connect 3-Way Call merge_type Se…" at bounding box center [243, 147] width 444 height 250
click at [132, 69] on div "swap_horiz Break voice bridge close_fullscreen Connect 3-Way Call merge_type Se…" at bounding box center [243, 147] width 444 height 250
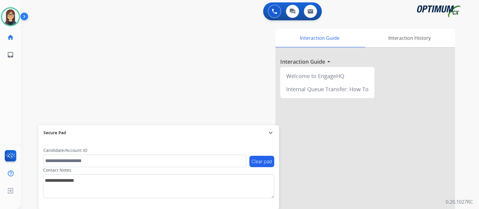
click at [153, 57] on div "swap_horiz Break voice bridge close_fullscreen Connect 3-Way Call merge_type Se…" at bounding box center [243, 147] width 444 height 250
click at [127, 89] on div "swap_horiz Break voice bridge close_fullscreen Connect 3-Way Call merge_type Se…" at bounding box center [243, 147] width 444 height 250
click at [12, 15] on img at bounding box center [10, 16] width 17 height 17
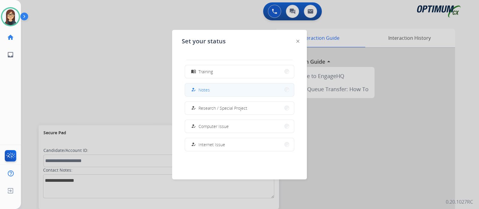
scroll to position [149, 0]
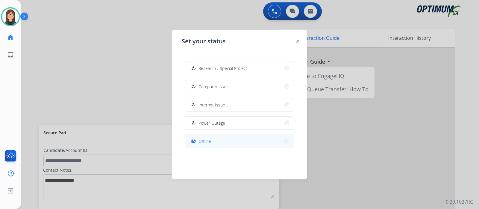
click at [208, 140] on span "Offline" at bounding box center [205, 141] width 13 height 6
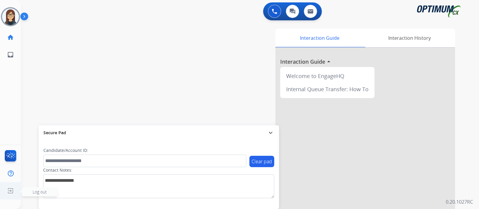
click at [37, 191] on span "Log out" at bounding box center [40, 192] width 14 height 6
